Goal: Information Seeking & Learning: Learn about a topic

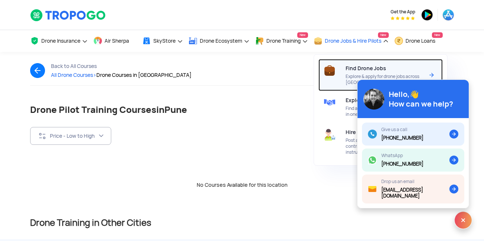
click at [356, 68] on span "Find Drone Jobs" at bounding box center [366, 68] width 41 height 6
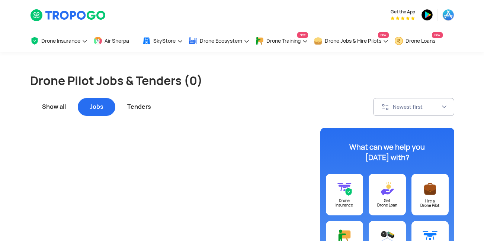
click at [130, 109] on div "Tenders" at bounding box center [139, 107] width 48 height 18
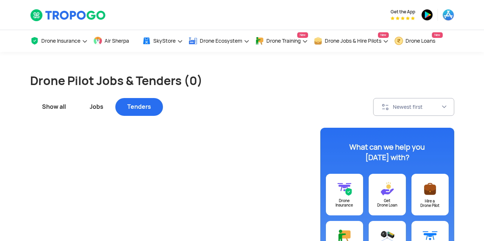
click at [46, 106] on div "Show all" at bounding box center [54, 107] width 48 height 18
